Goal: Task Accomplishment & Management: Use online tool/utility

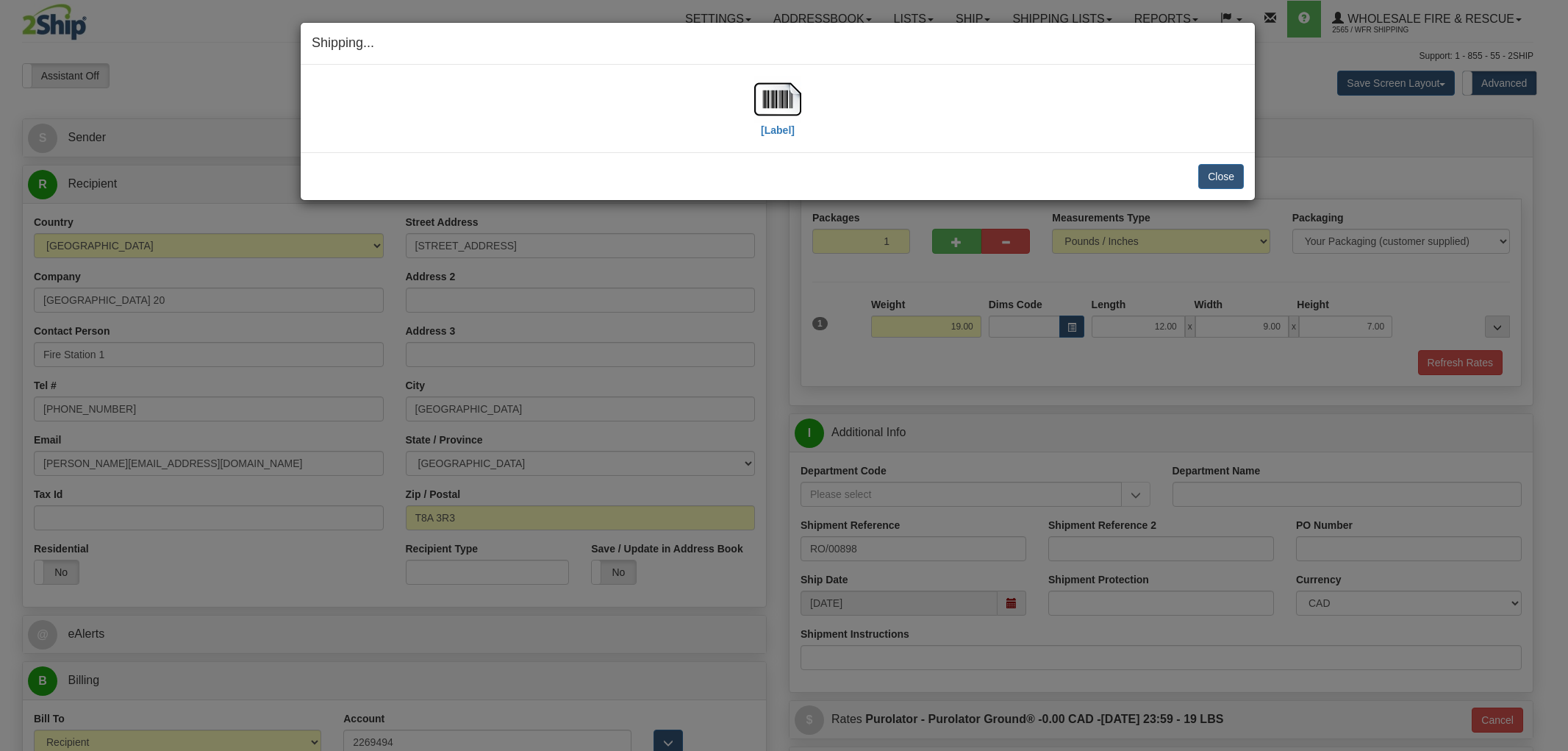
select select "2"
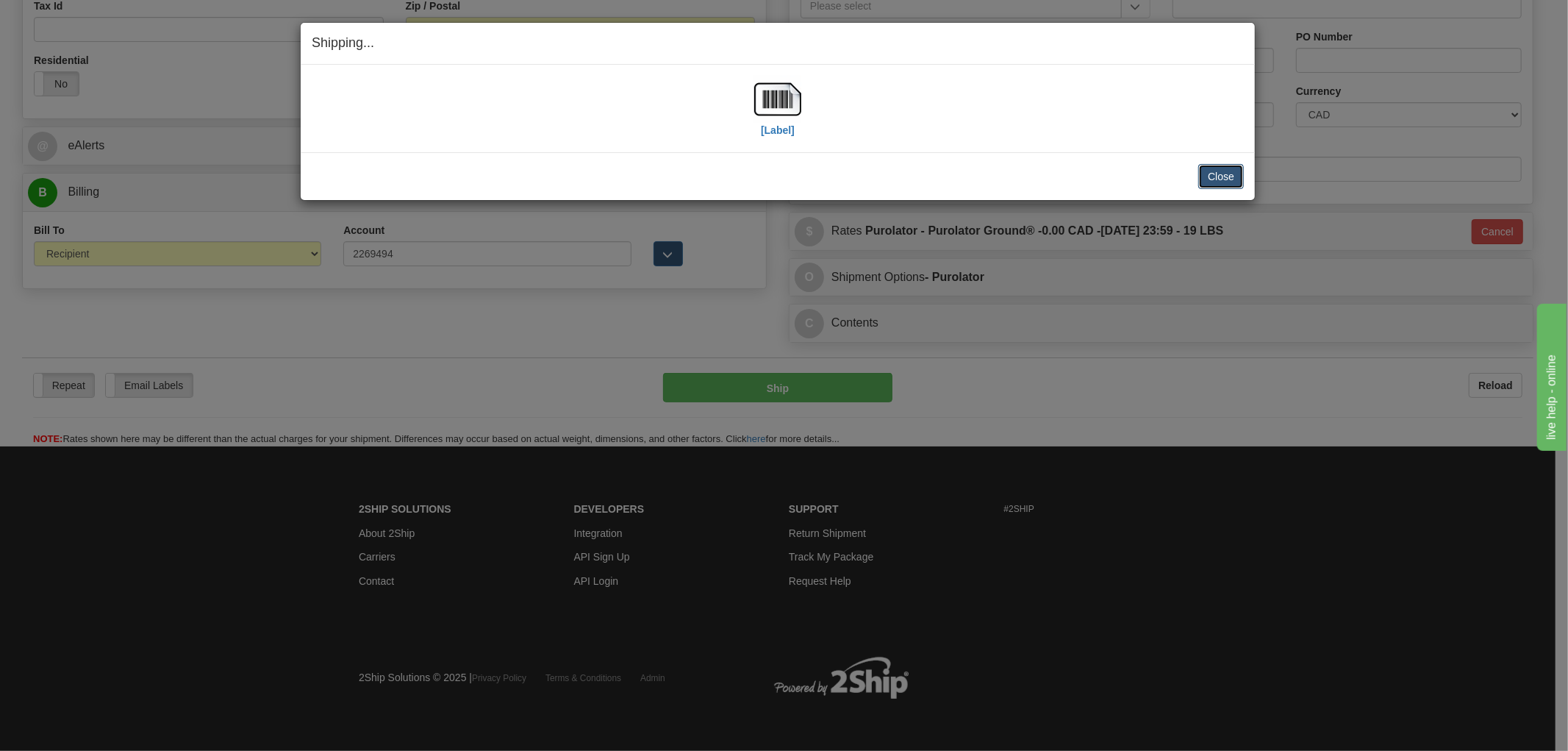
click at [1231, 178] on button "Close" at bounding box center [1221, 177] width 45 height 25
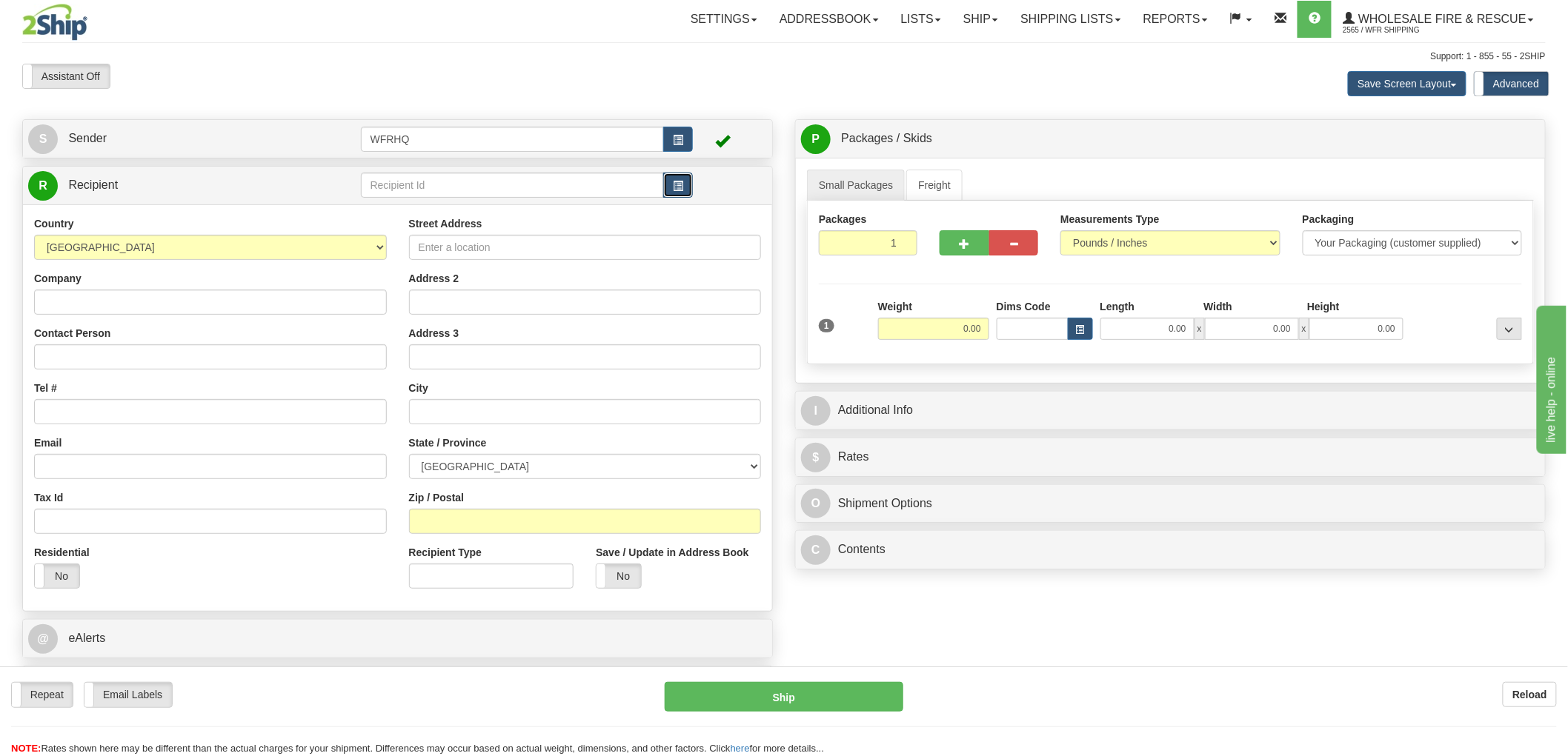
click at [677, 187] on span "button" at bounding box center [677, 186] width 10 height 10
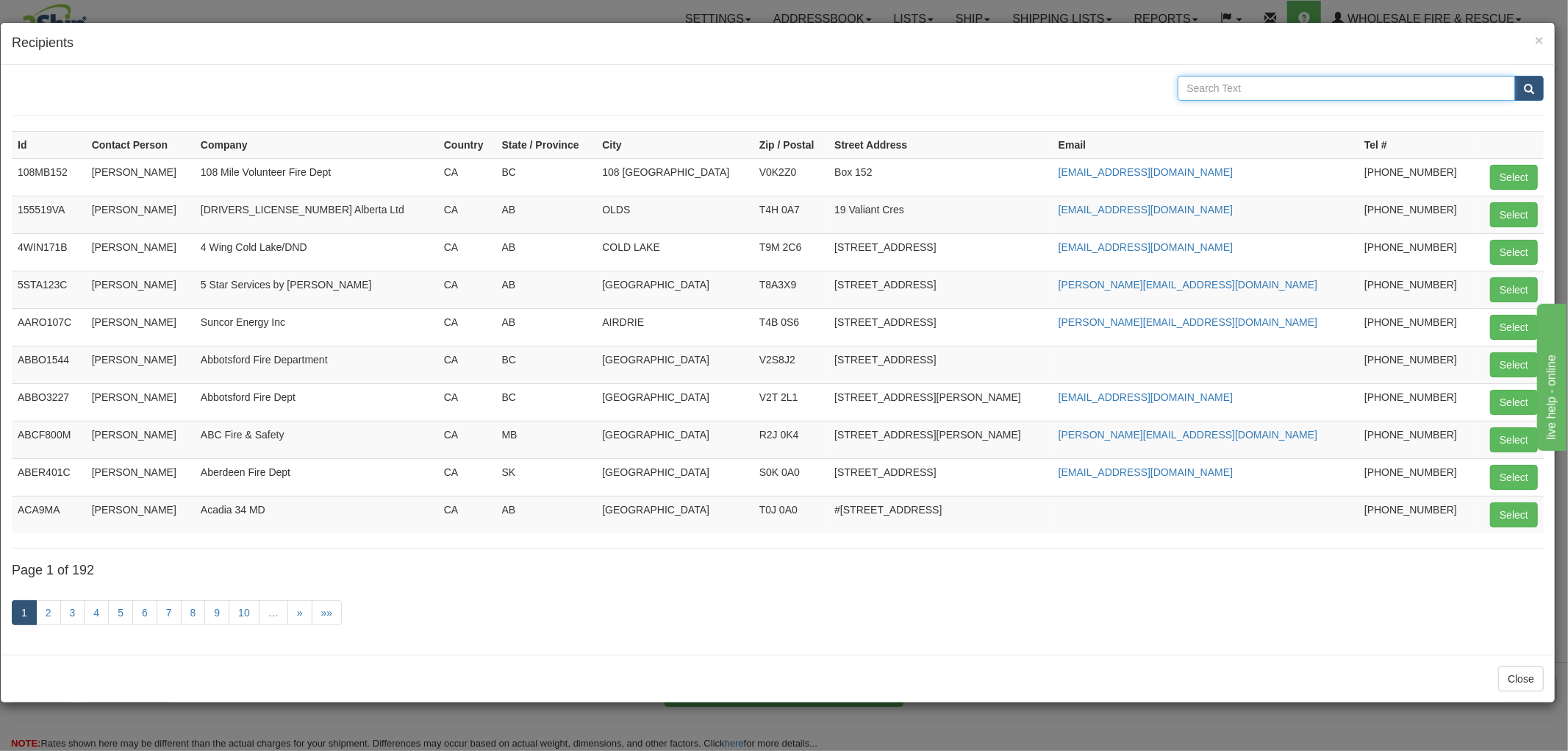
click at [1268, 91] on input "text" at bounding box center [1347, 89] width 339 height 25
type input "kamloop"
click at [1515, 76] on button "submit" at bounding box center [1529, 89] width 29 height 25
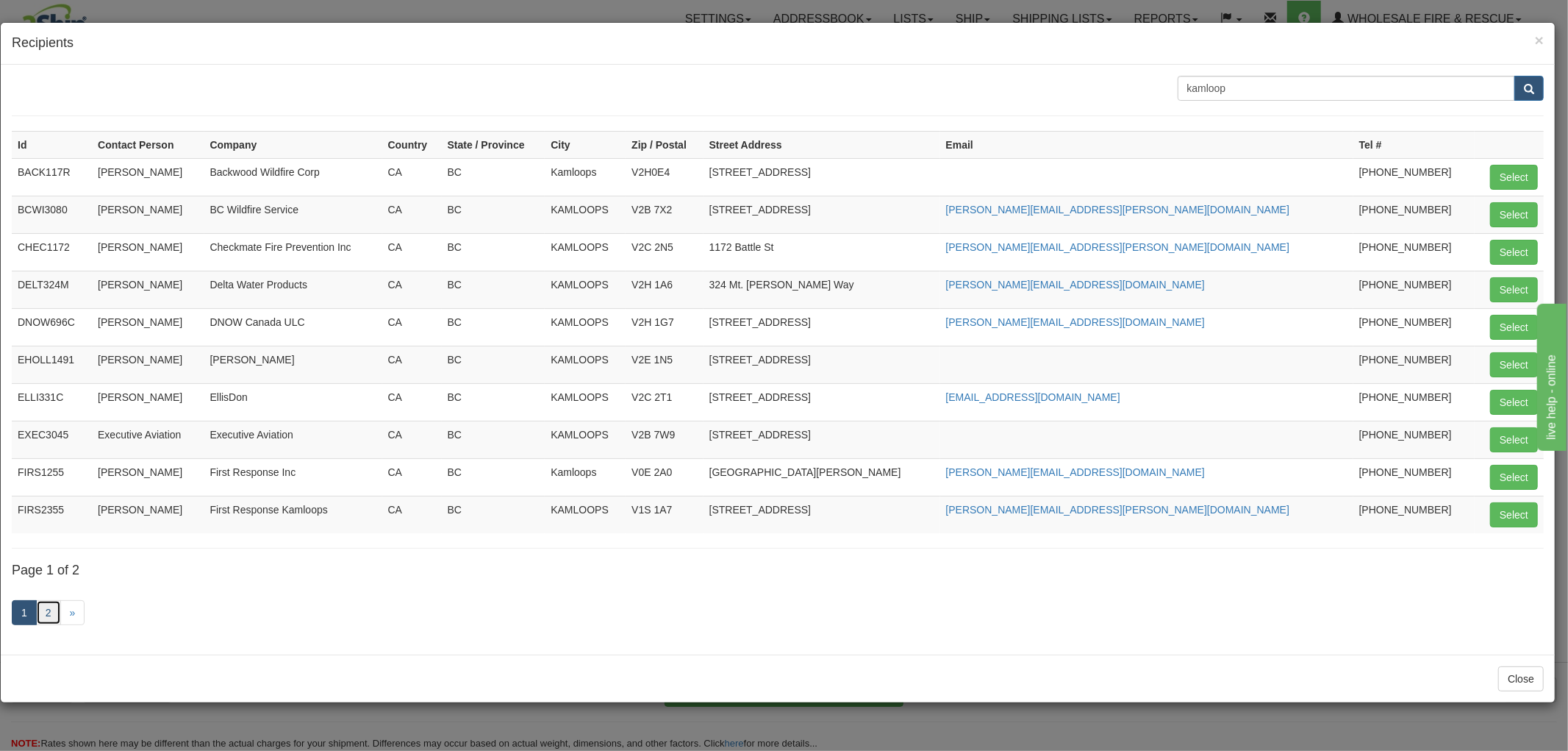
click at [49, 615] on link "2" at bounding box center [49, 613] width 25 height 25
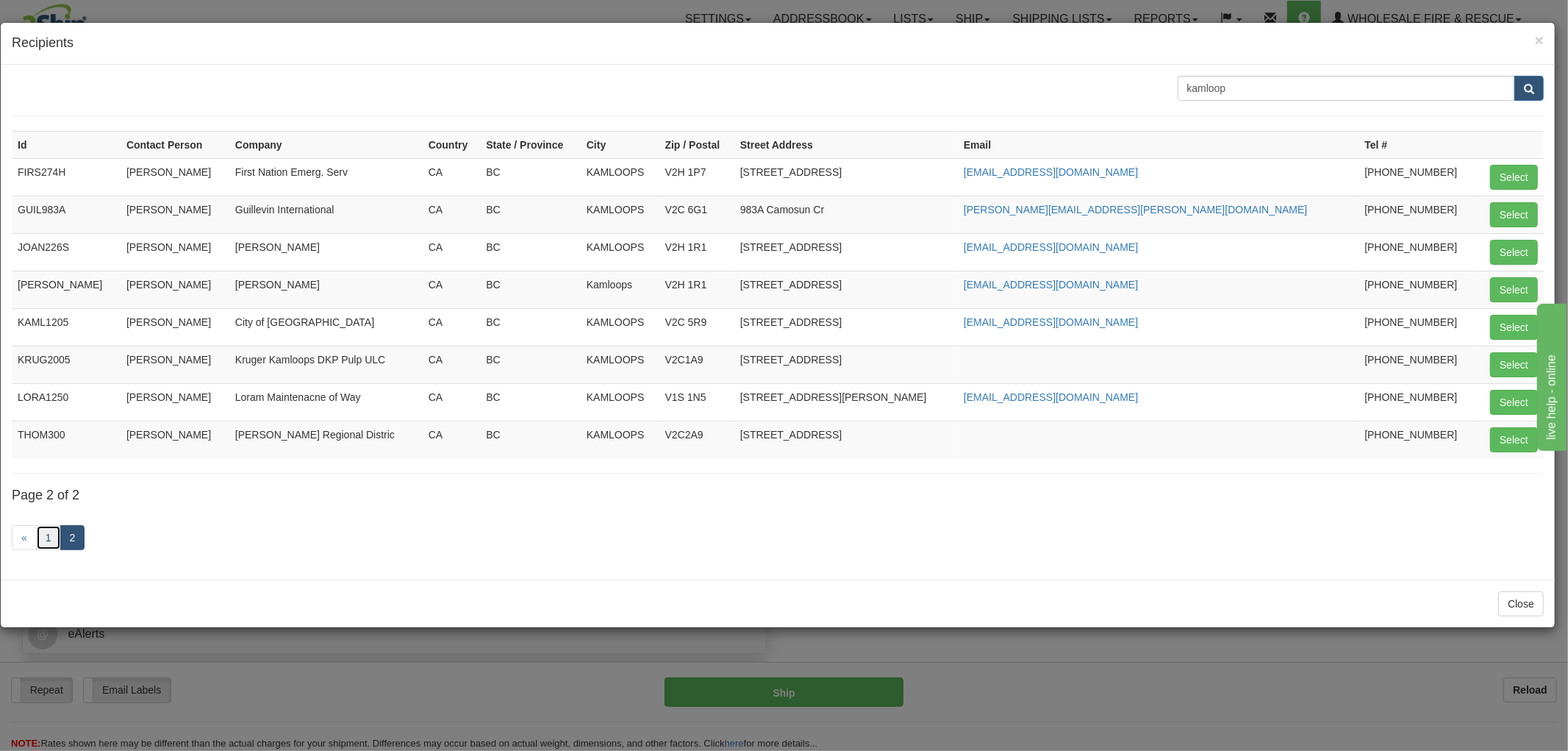
click at [52, 540] on link "1" at bounding box center [49, 538] width 25 height 25
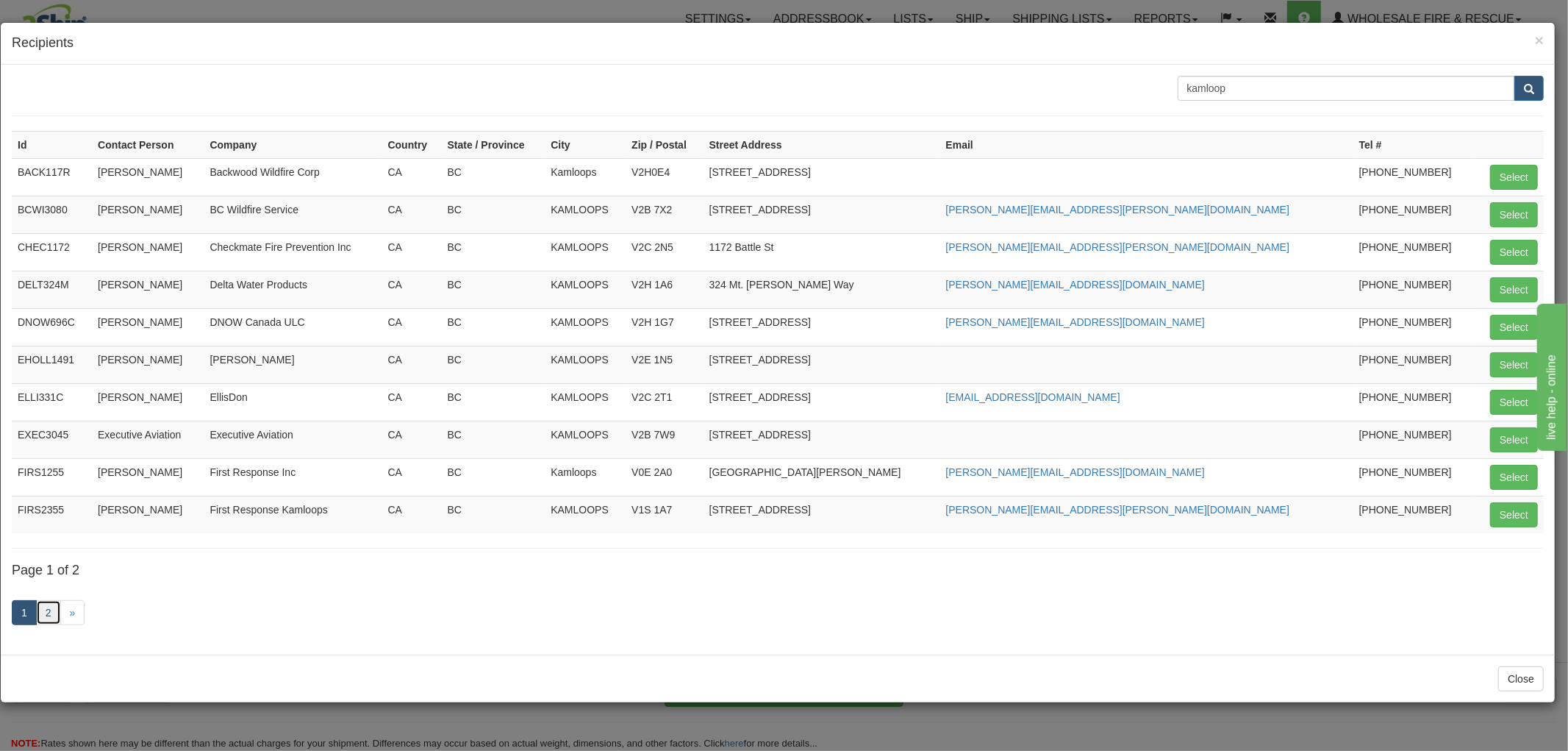
click at [53, 610] on link "2" at bounding box center [49, 613] width 25 height 25
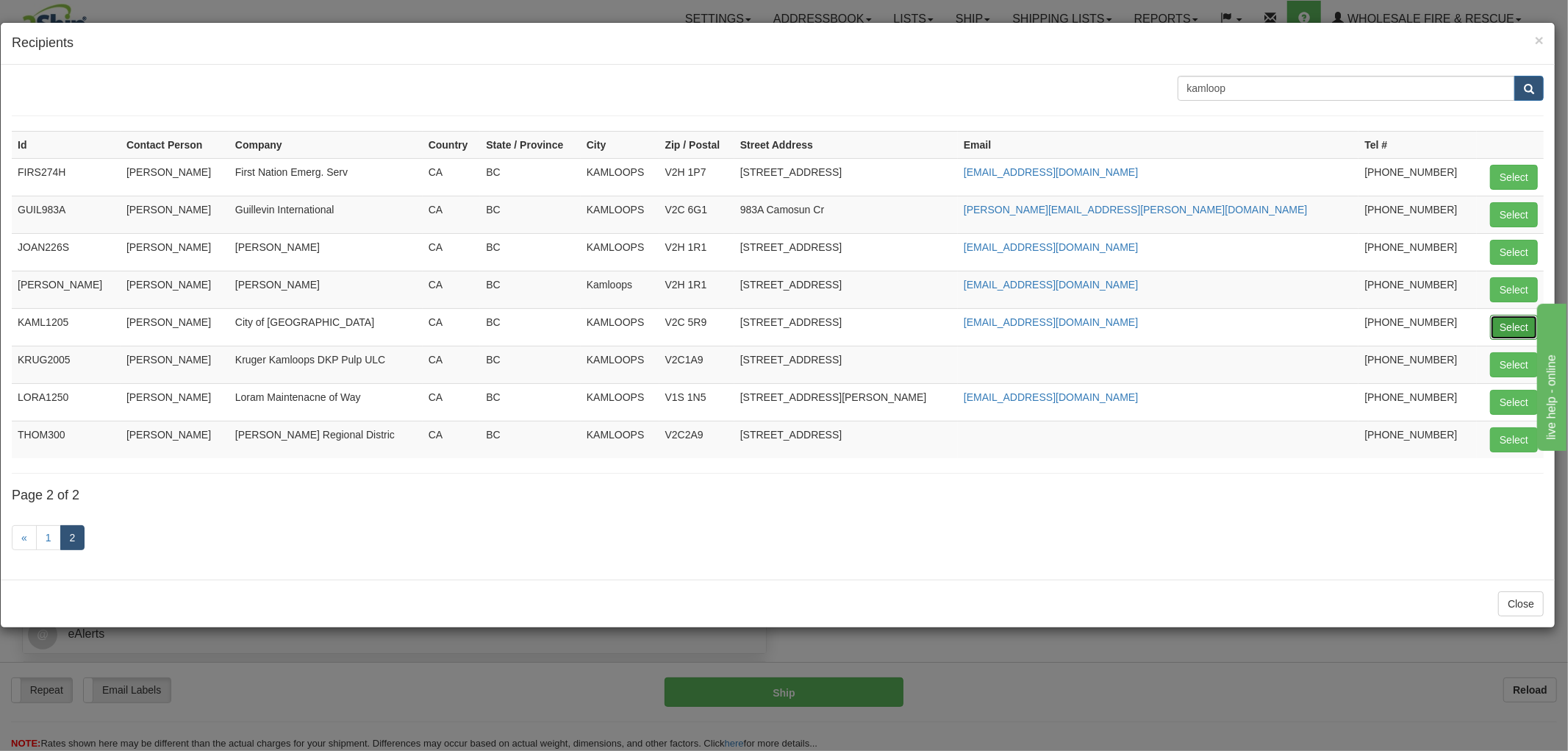
click at [1509, 327] on button "Select" at bounding box center [1514, 328] width 48 height 25
type input "KAML1205"
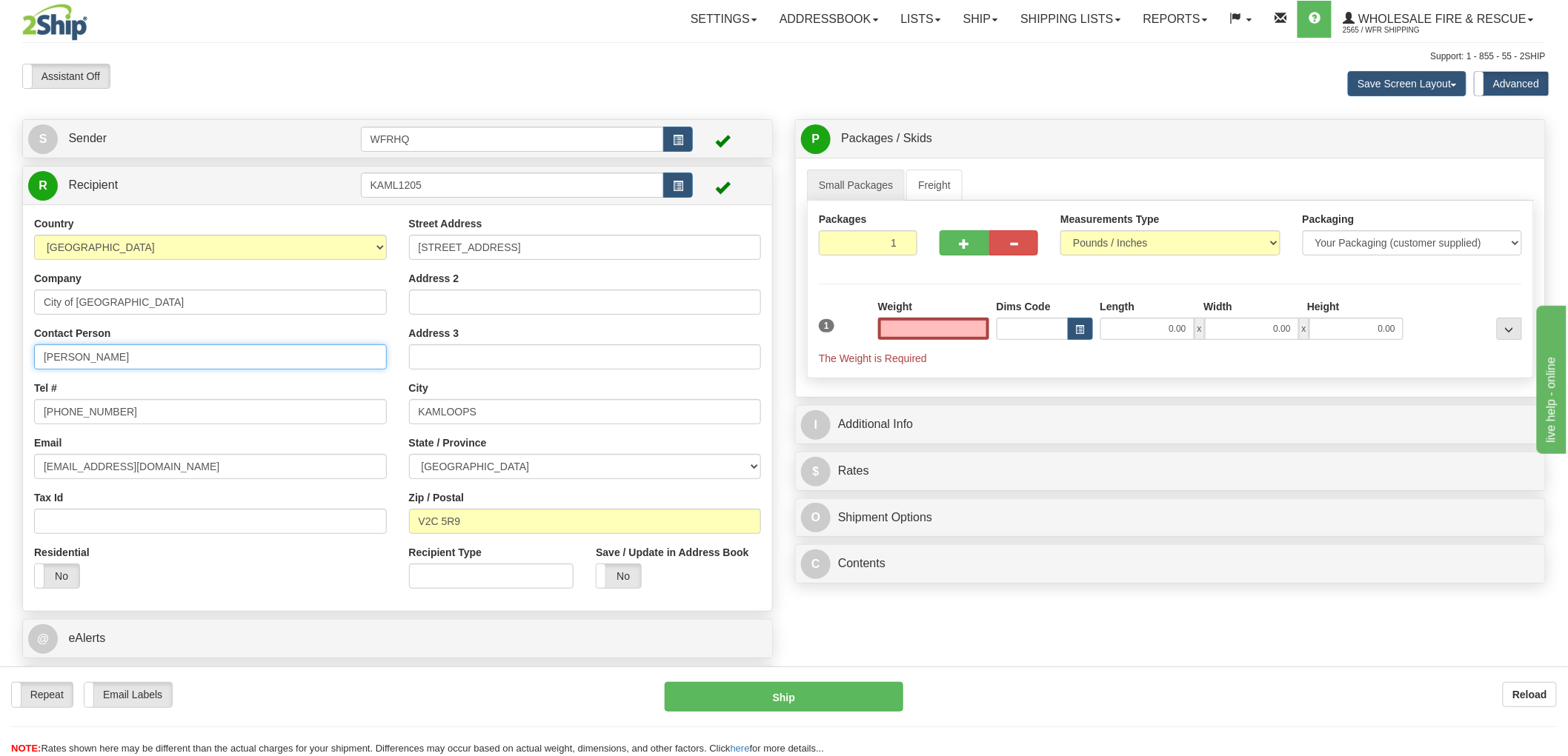
type input "0.00"
drag, startPoint x: 138, startPoint y: 361, endPoint x: -43, endPoint y: 350, distance: 181.3
click at [0, 350] on html "Training Course Close Toggle navigation Settings Shipping Preferences New Sende…" at bounding box center [784, 378] width 1568 height 756
type input "Scott Karpiak"
drag, startPoint x: 134, startPoint y: 422, endPoint x: -31, endPoint y: 419, distance: 165.0
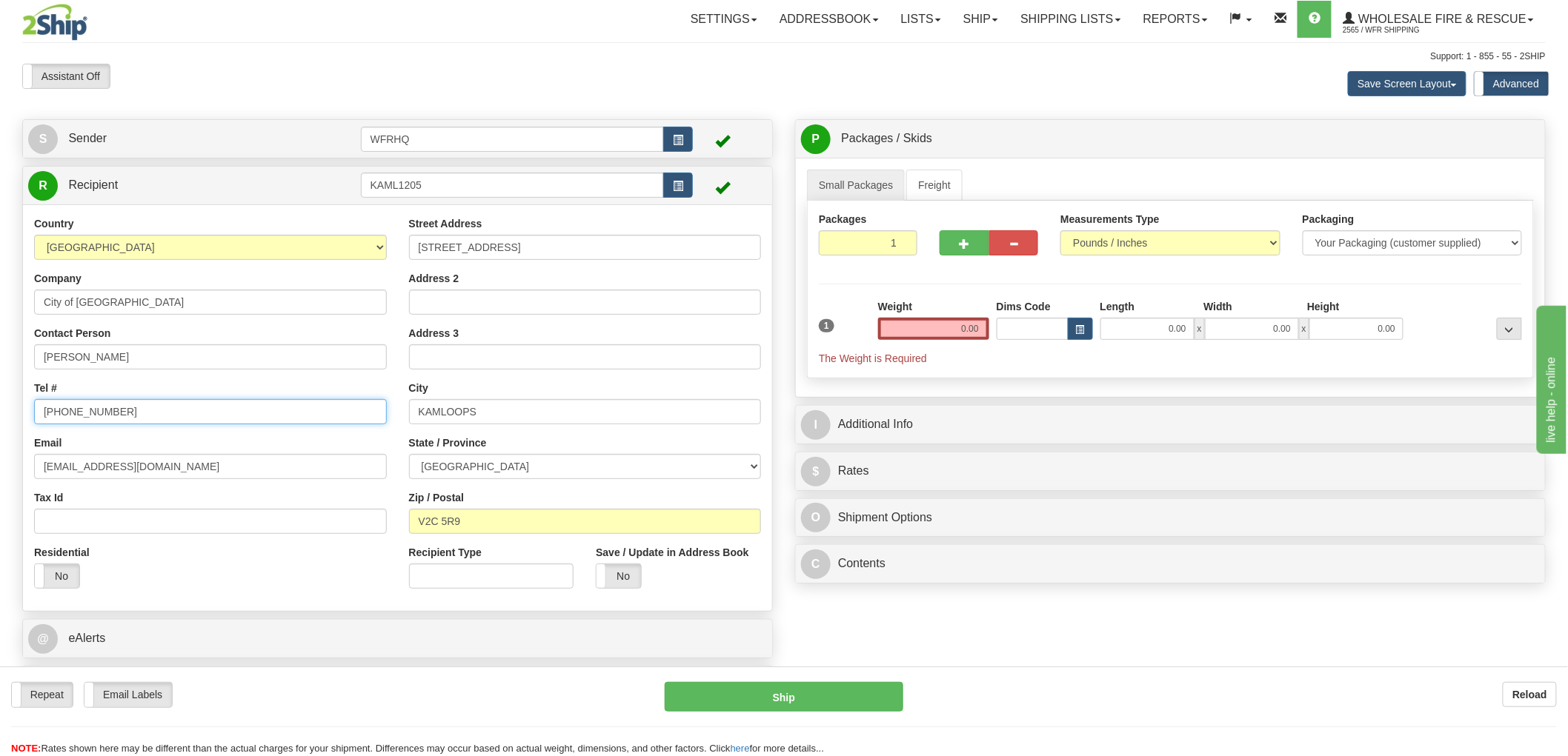
click at [0, 419] on html "Training Course Close Toggle navigation Settings Shipping Preferences New Sende…" at bounding box center [784, 378] width 1568 height 756
paste input "571-2972"
type input "250-571-2972"
drag, startPoint x: 163, startPoint y: 475, endPoint x: -28, endPoint y: 464, distance: 191.3
click at [0, 464] on html "Training Course Close Toggle navigation Settings Shipping Preferences New Sende…" at bounding box center [784, 378] width 1568 height 756
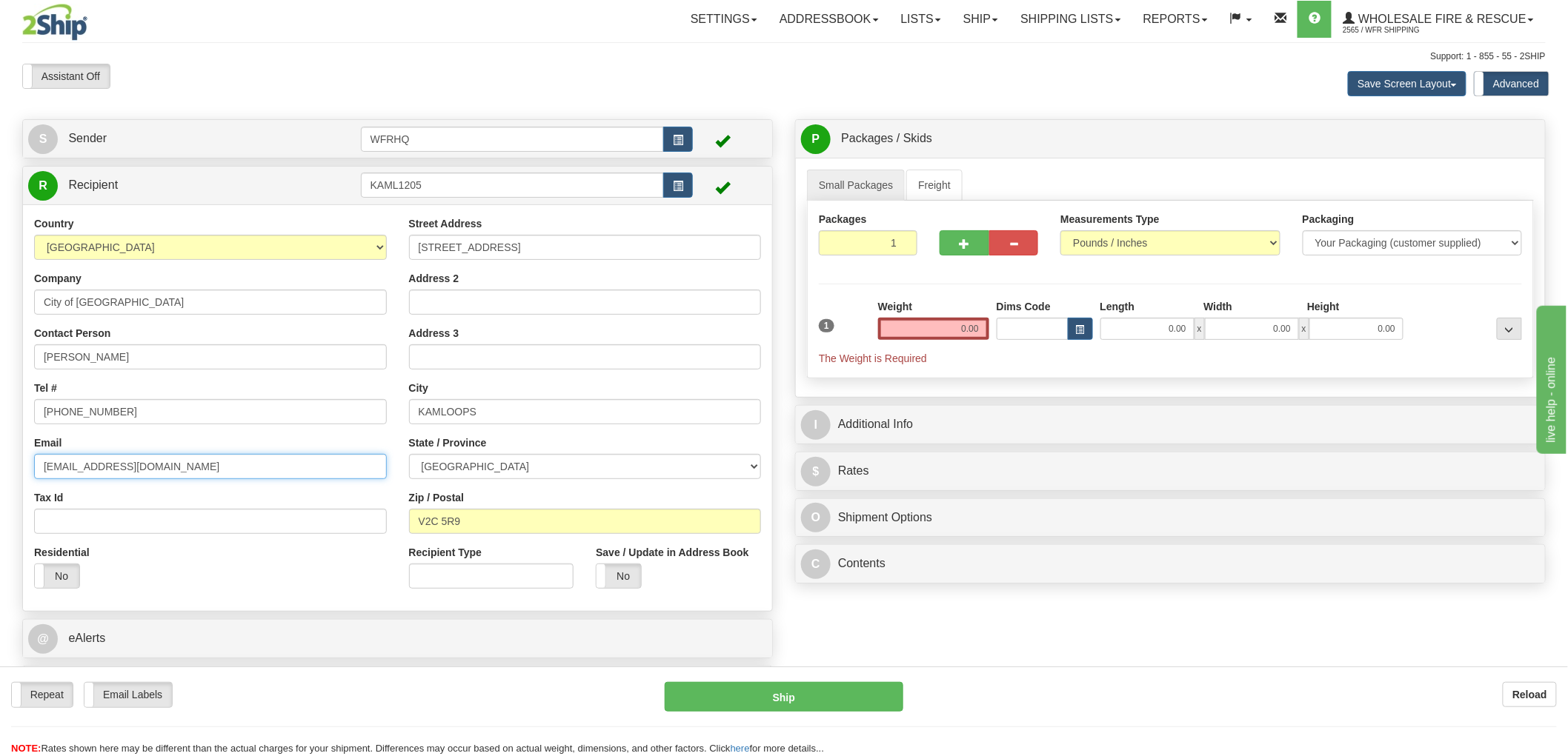
paste input "skarpiak"
type input "skarpiak@kamloops.ca"
click at [961, 333] on input "0.00" at bounding box center [933, 328] width 111 height 22
type input "4.00"
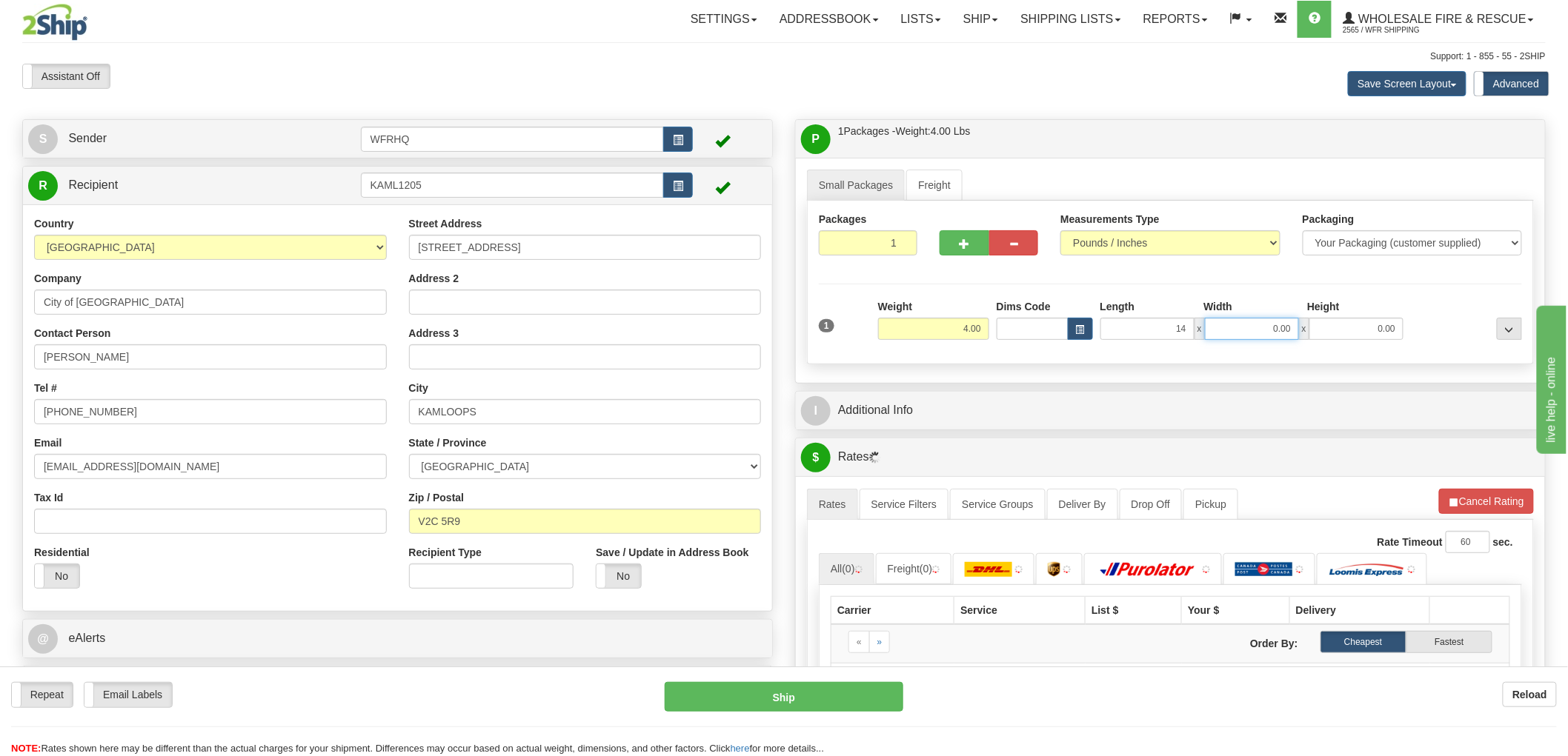
type input "14.00"
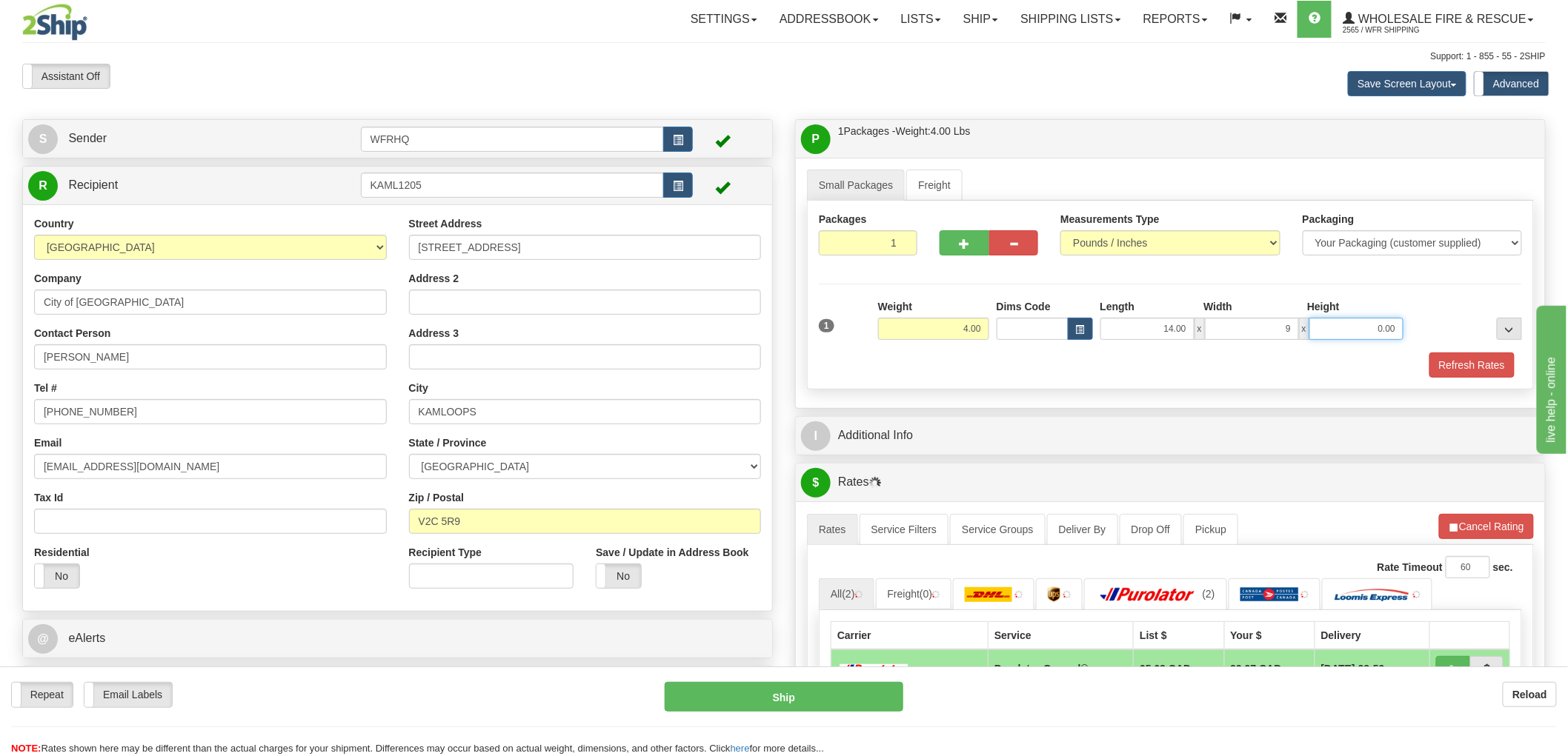
type input "9.00"
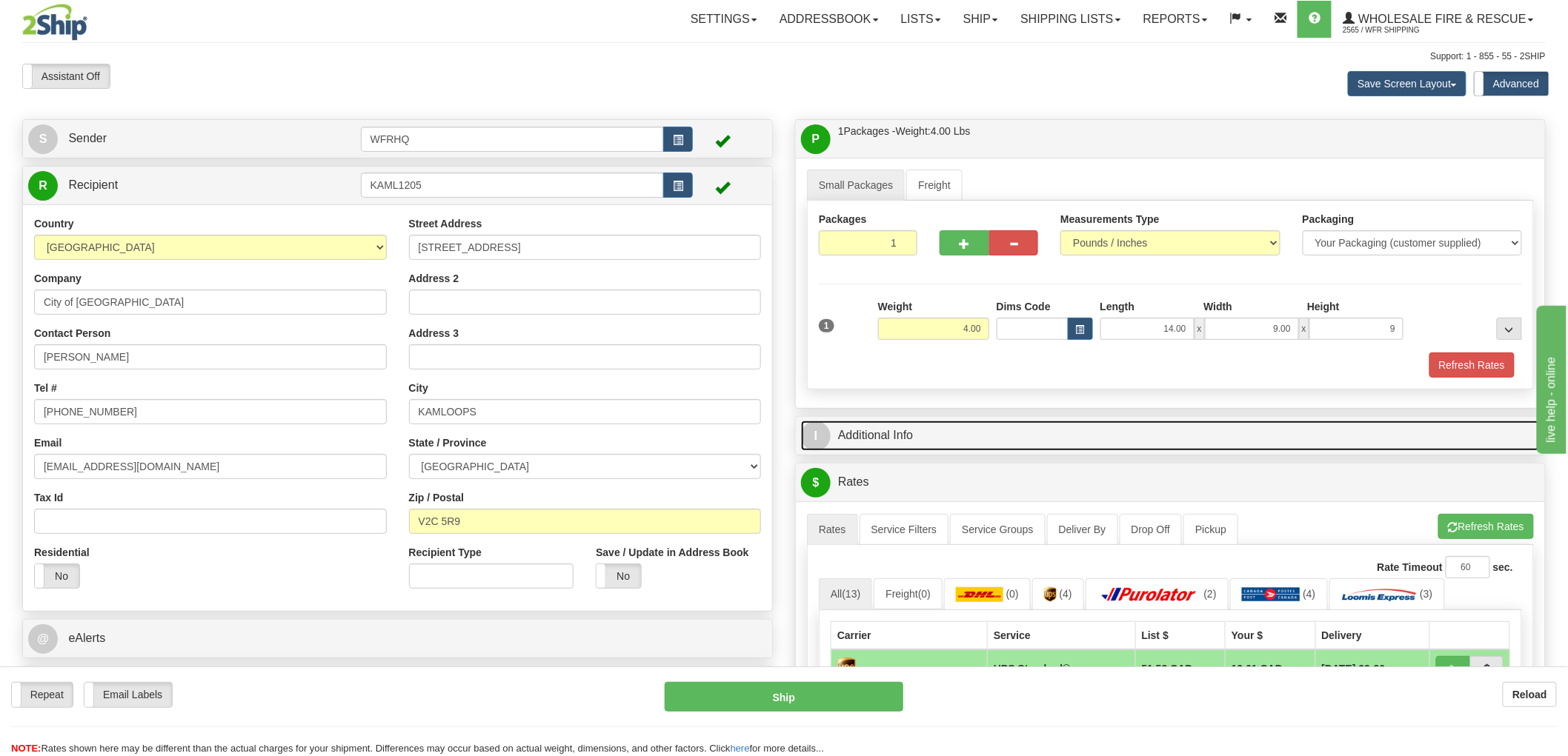
type input "9.00"
click at [870, 440] on link "I Additional Info" at bounding box center [1170, 435] width 739 height 30
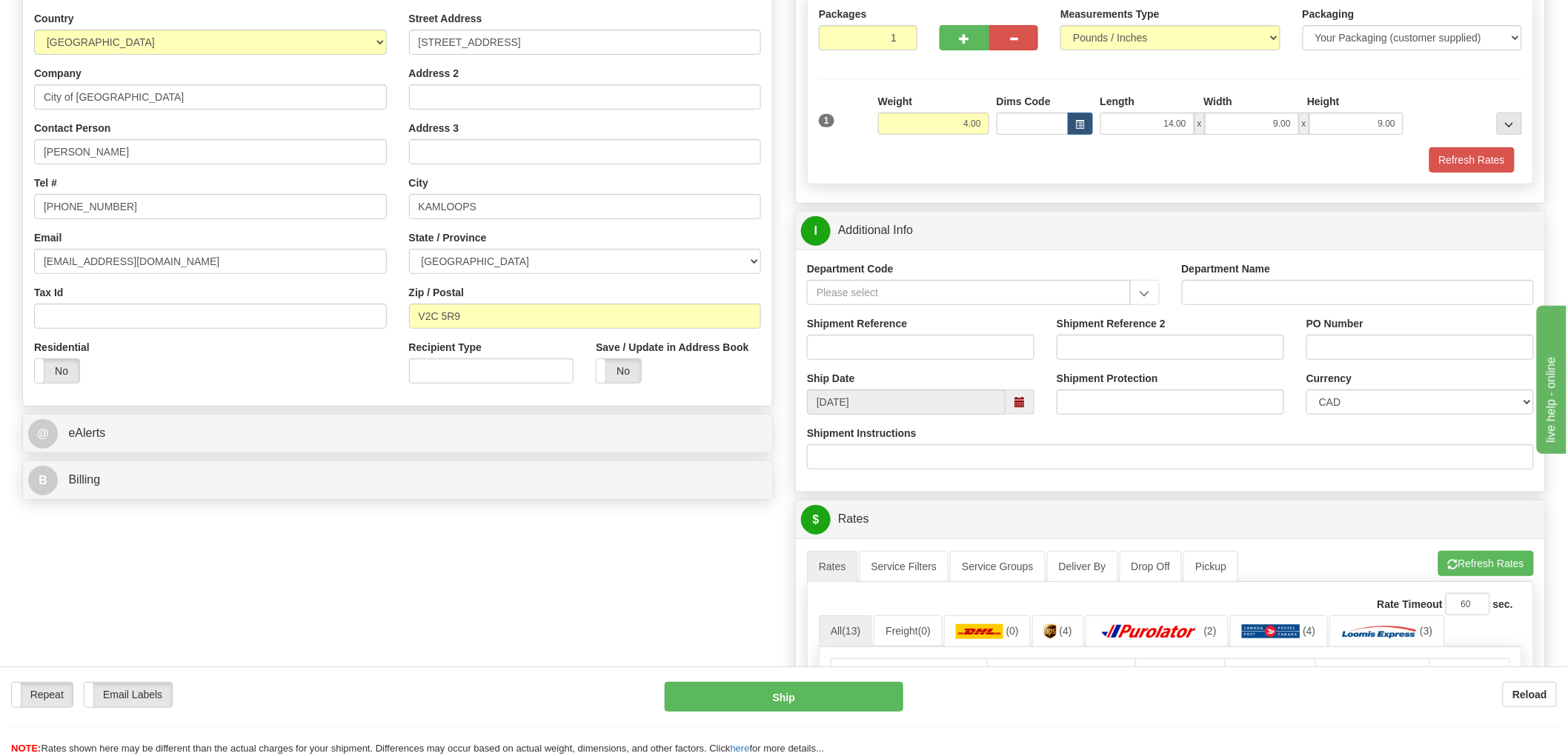
scroll to position [246, 0]
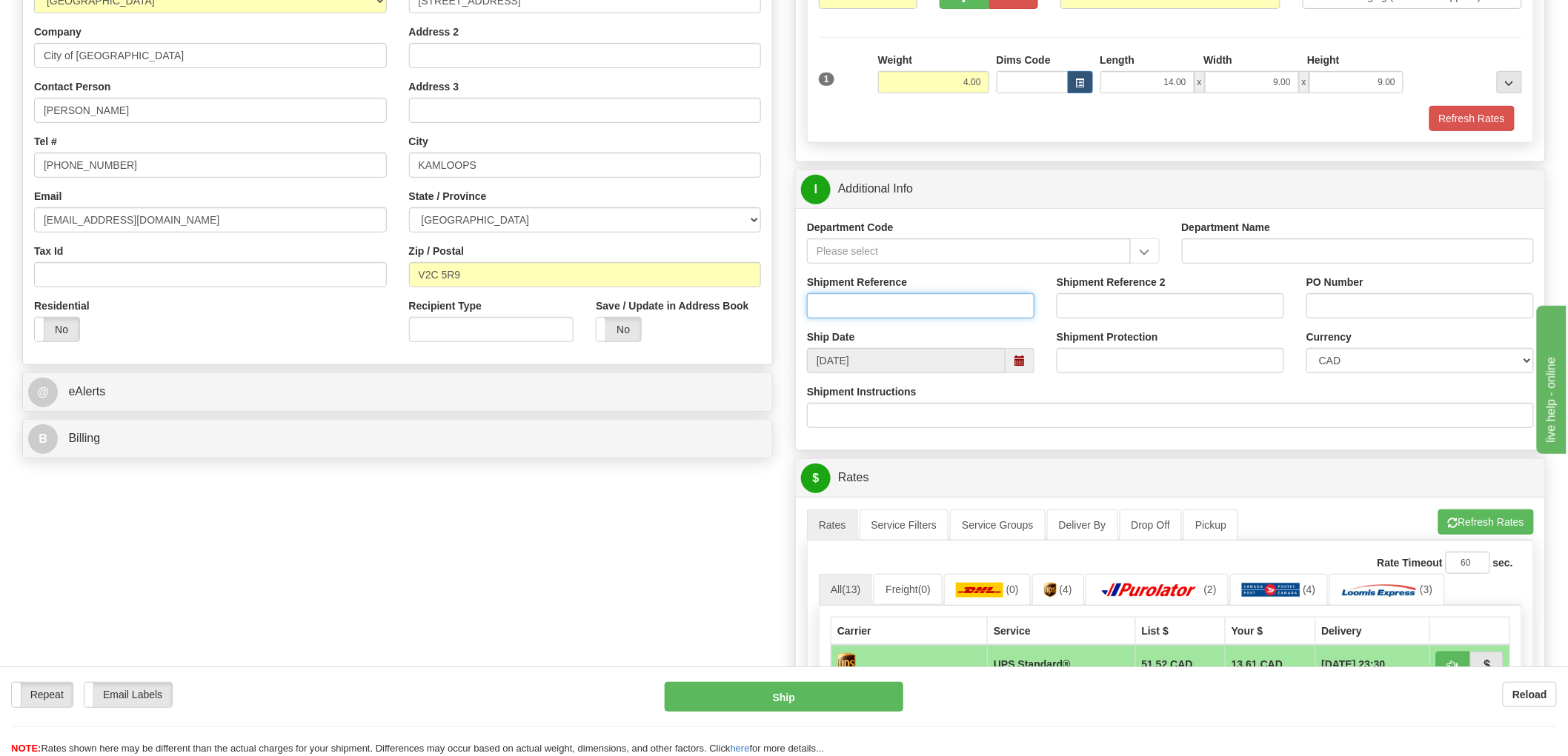
click at [883, 302] on input "Shipment Reference" at bounding box center [919, 306] width 227 height 26
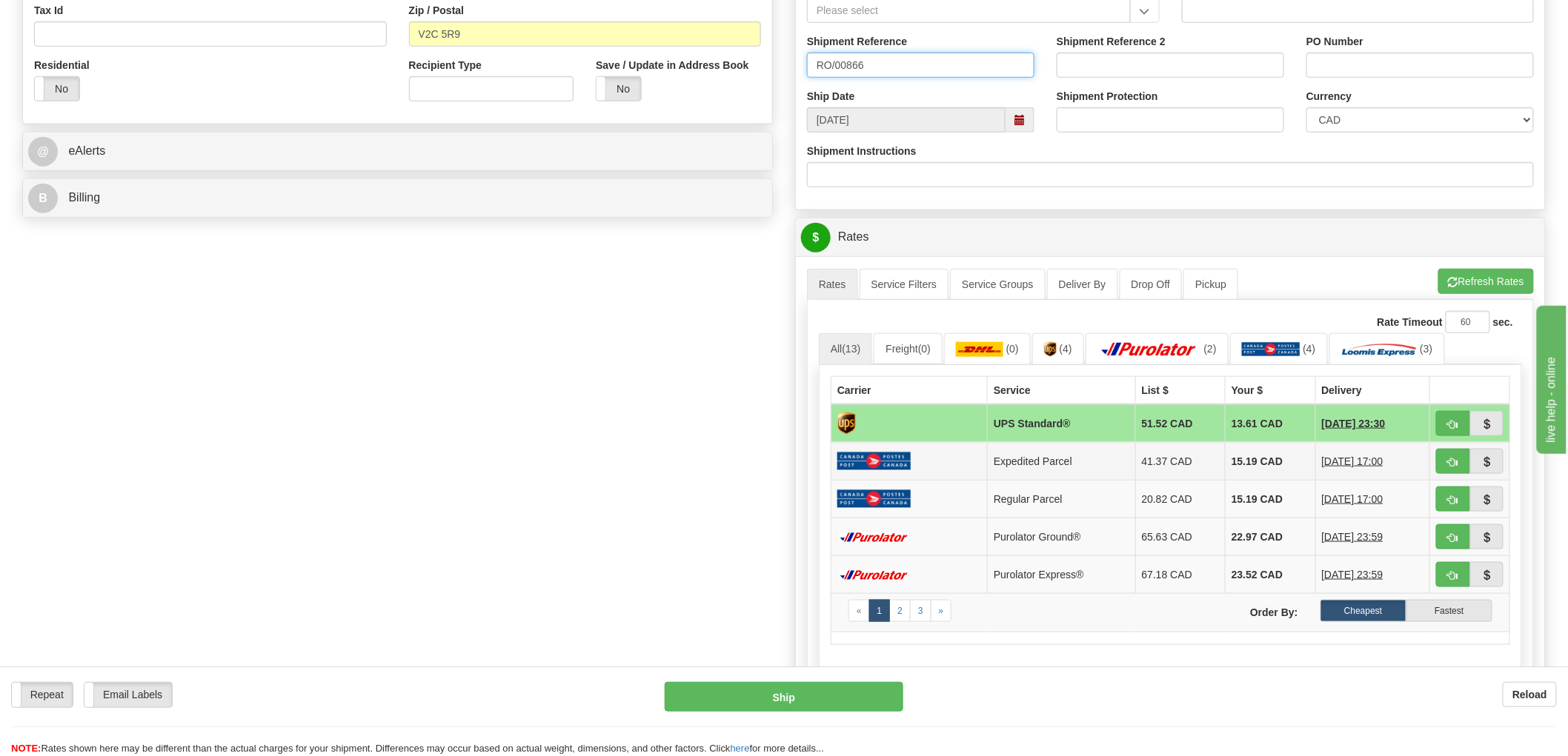
scroll to position [493, 0]
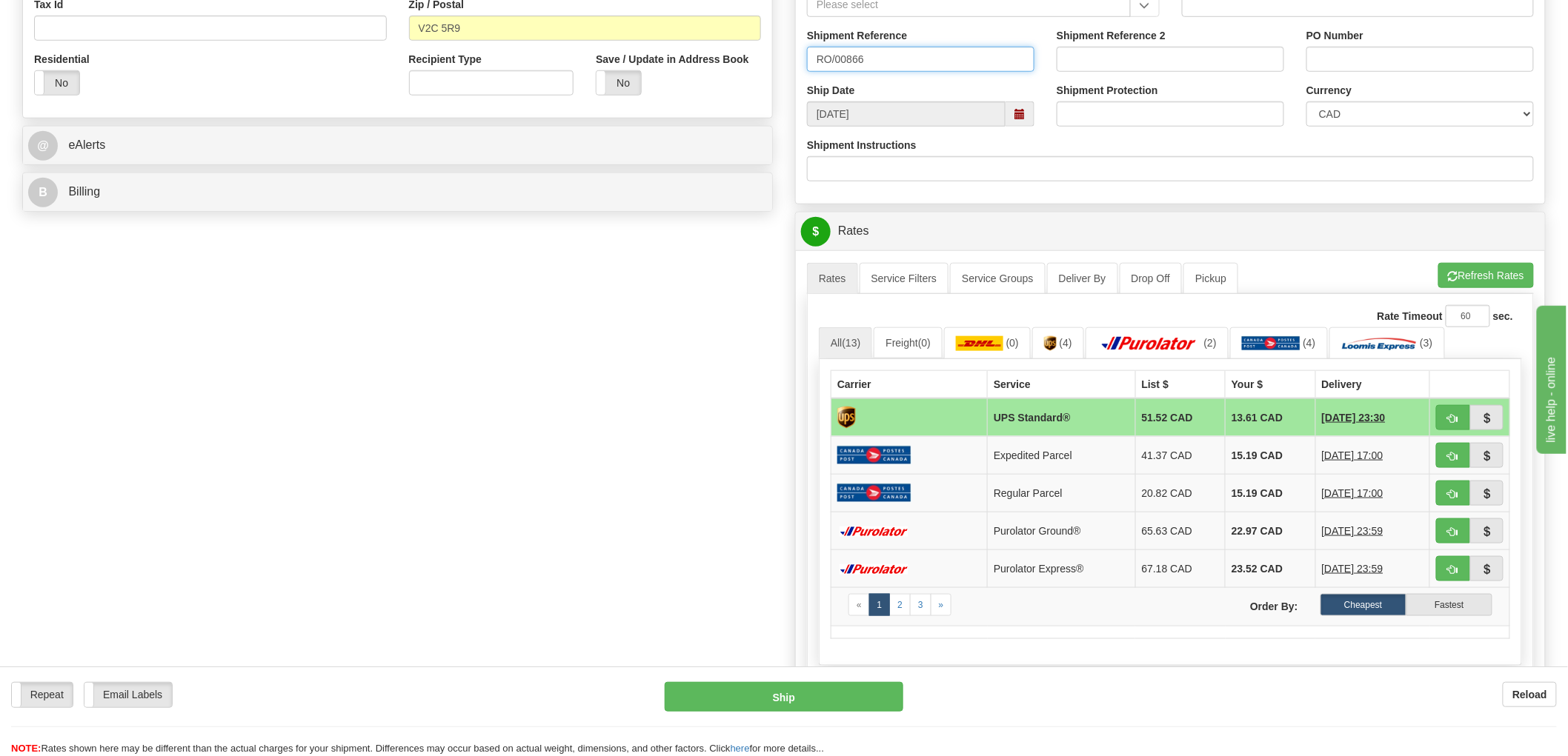
type input "RO/00866"
click at [1449, 420] on span "button" at bounding box center [1452, 419] width 10 height 10
type input "11"
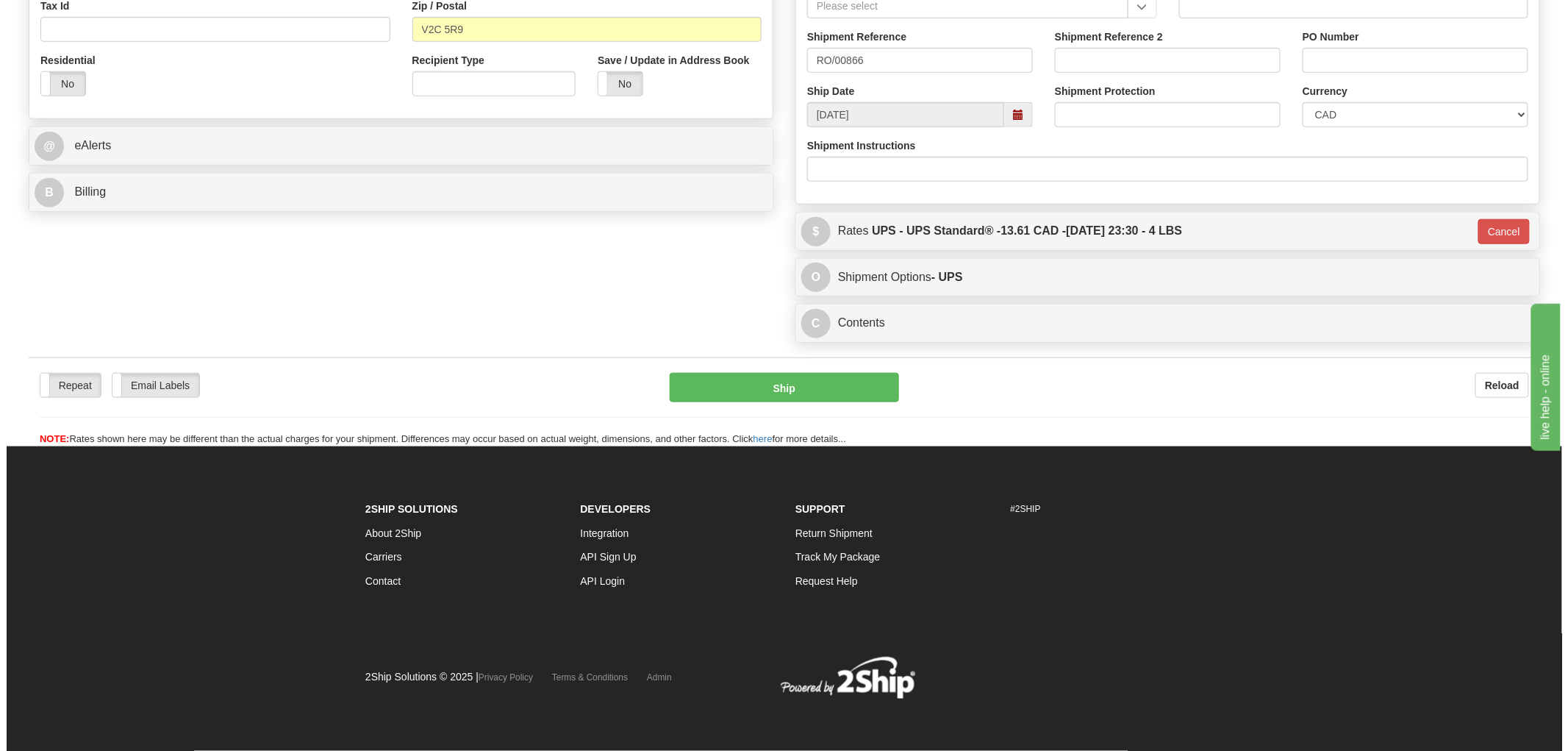
scroll to position [488, 0]
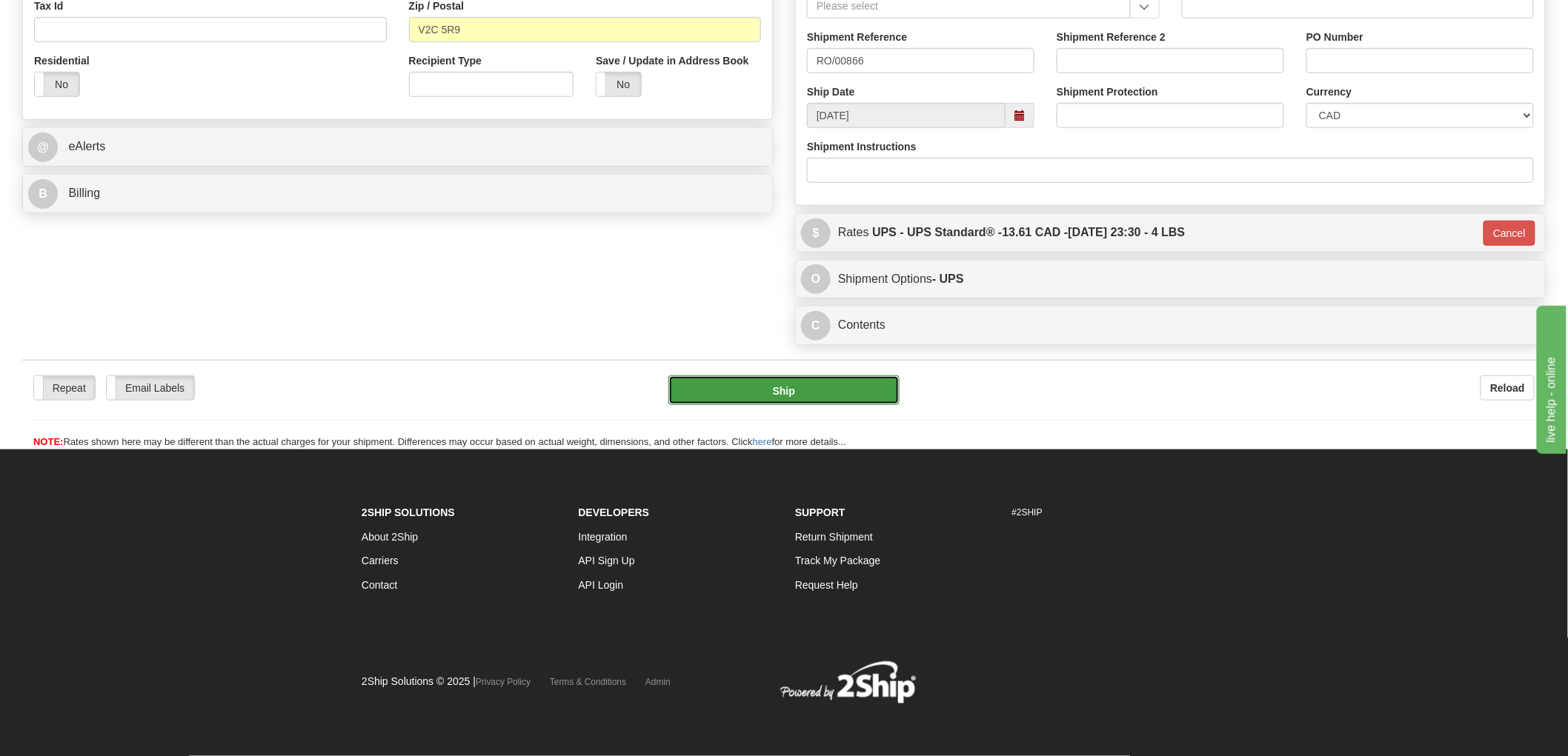
click at [815, 398] on button "Ship" at bounding box center [784, 390] width 232 height 29
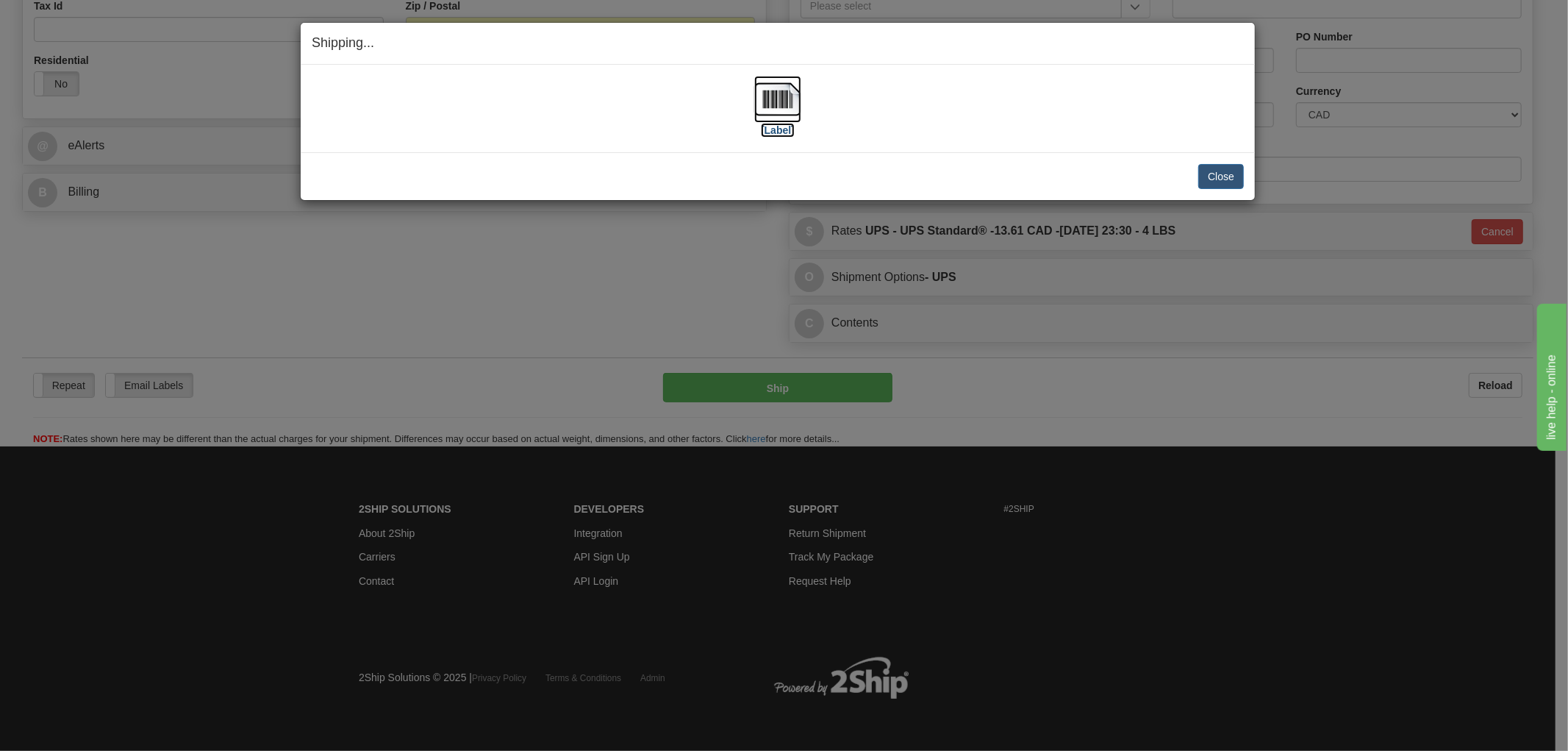
click at [775, 100] on img at bounding box center [778, 100] width 47 height 47
